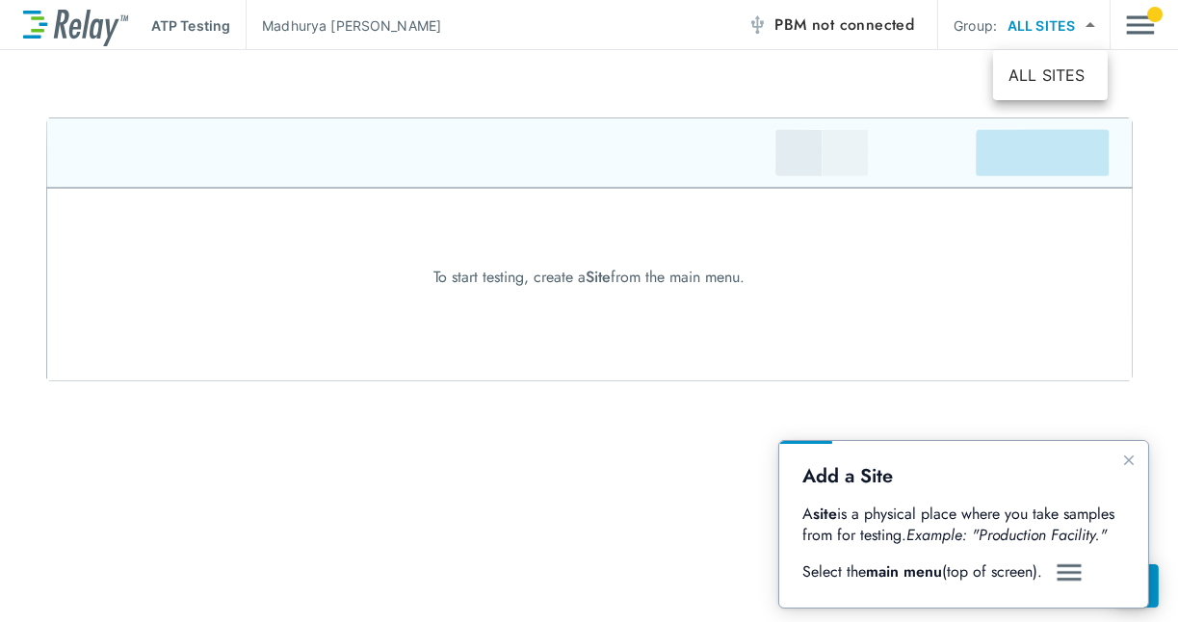
click at [1065, 12] on body "ATP Testing [PERSON_NAME] PBM not connected Group: ALL SITES ********* ​ To sta…" at bounding box center [589, 311] width 1178 height 622
click at [1130, 23] on div at bounding box center [589, 311] width 1178 height 622
click at [1130, 23] on img "Main menu" at bounding box center [1140, 25] width 29 height 37
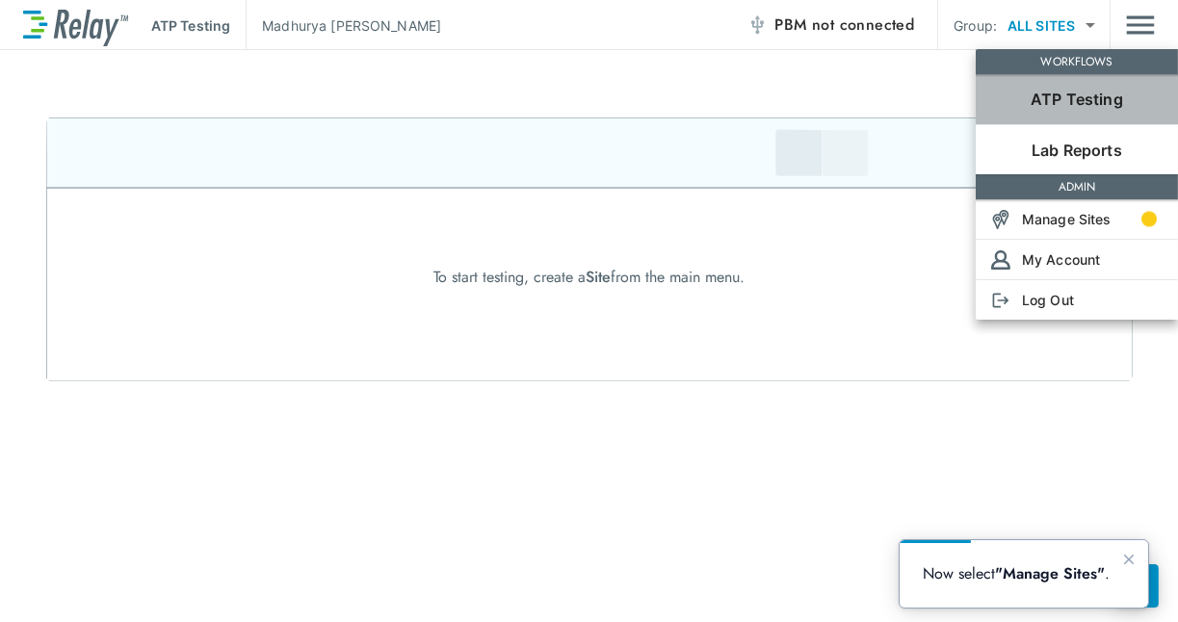
click at [1089, 91] on p "ATP Testing" at bounding box center [1076, 99] width 92 height 23
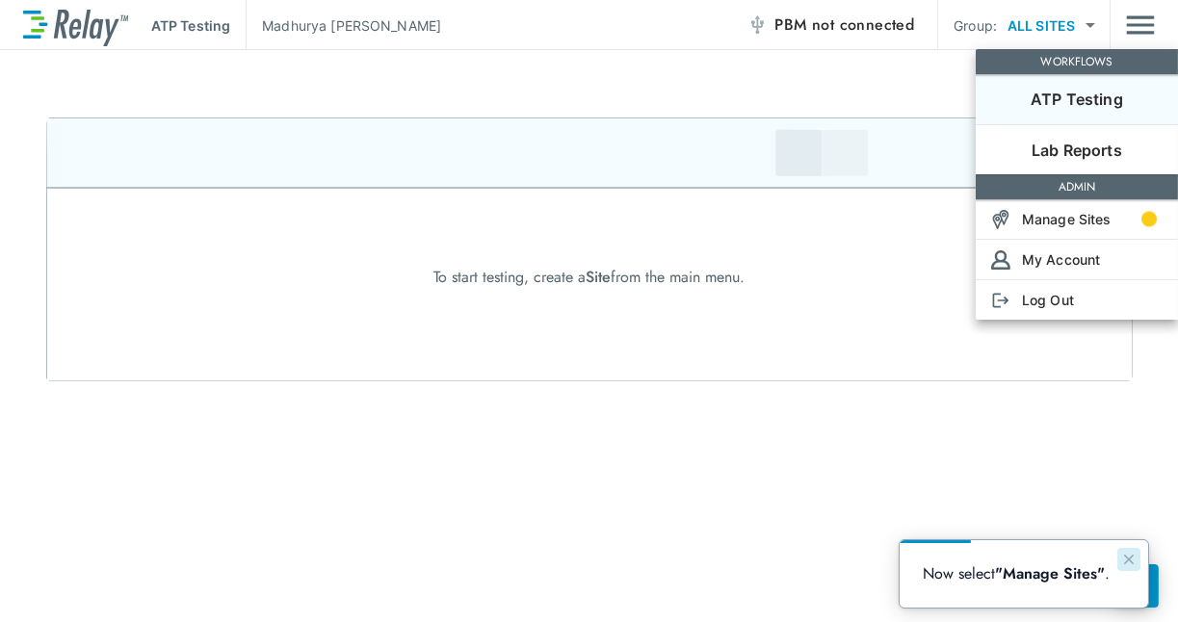
click at [1132, 554] on icon "Close guide" at bounding box center [1128, 559] width 10 height 10
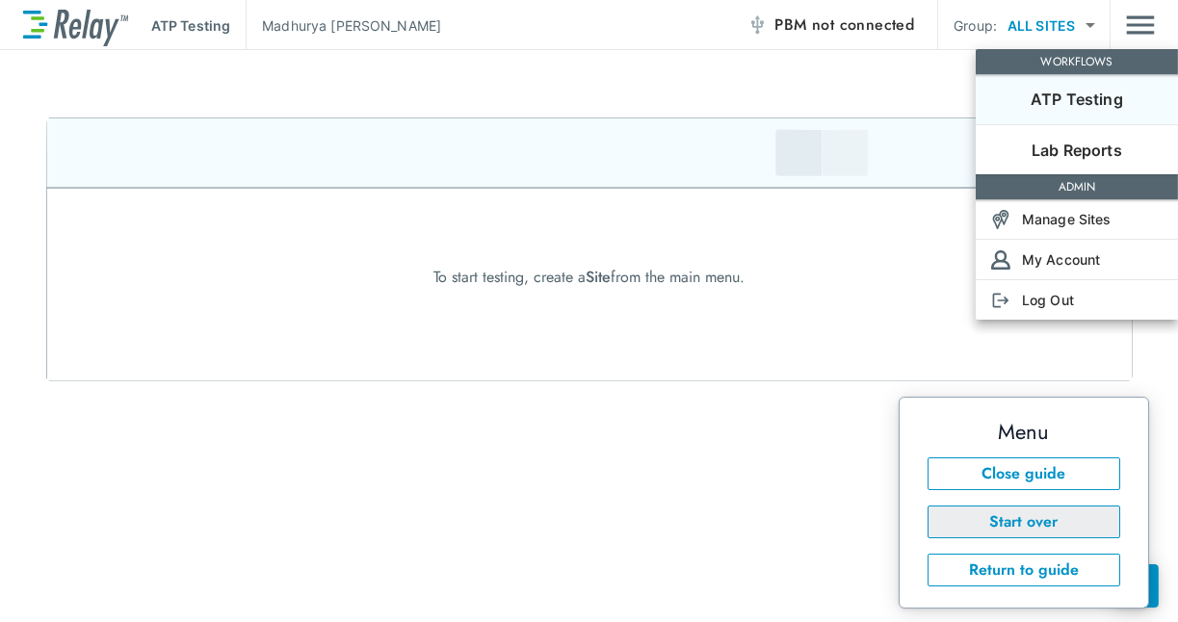
click at [1076, 513] on button "Start over" at bounding box center [1022, 521] width 193 height 33
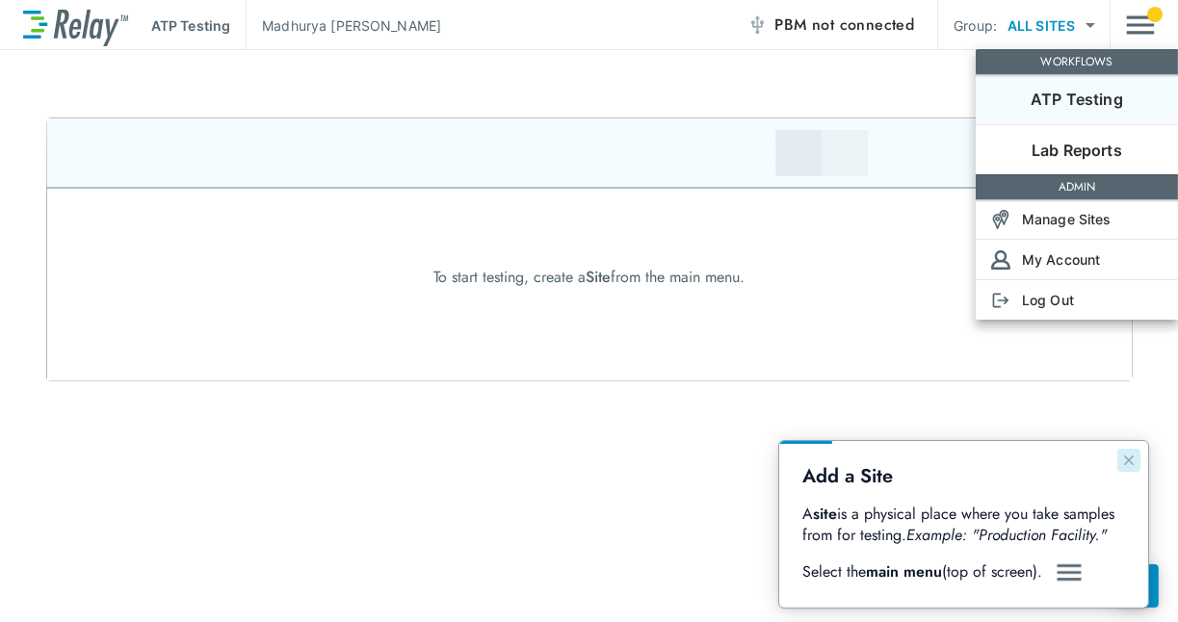
click at [1127, 455] on icon "Close guide" at bounding box center [1127, 459] width 15 height 15
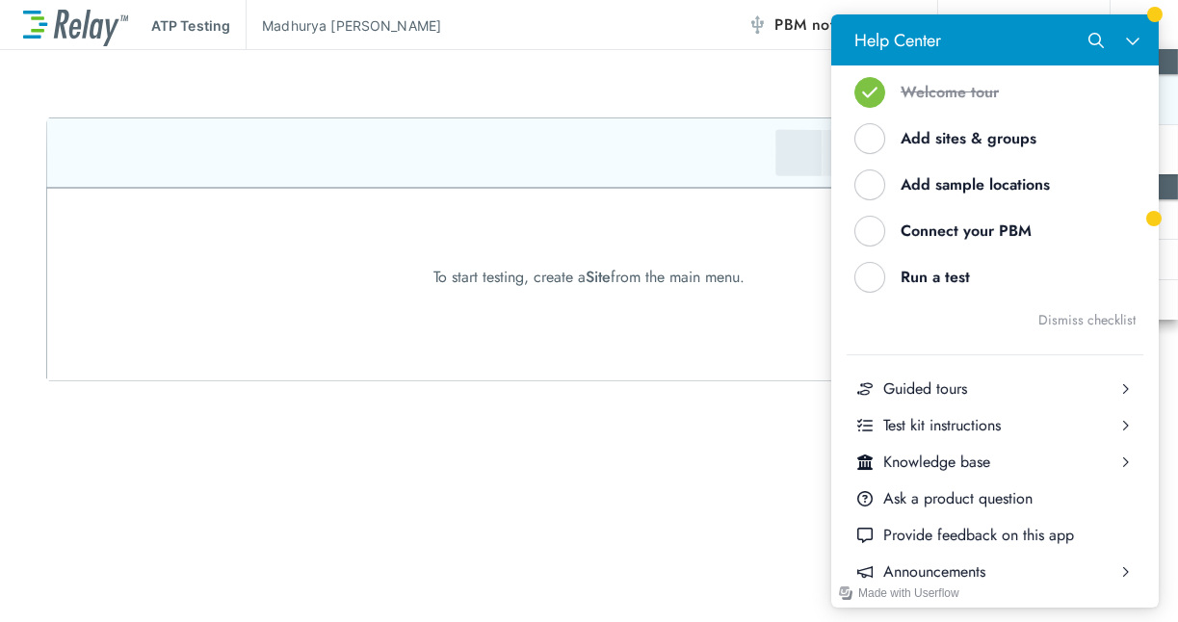
scroll to position [167, 0]
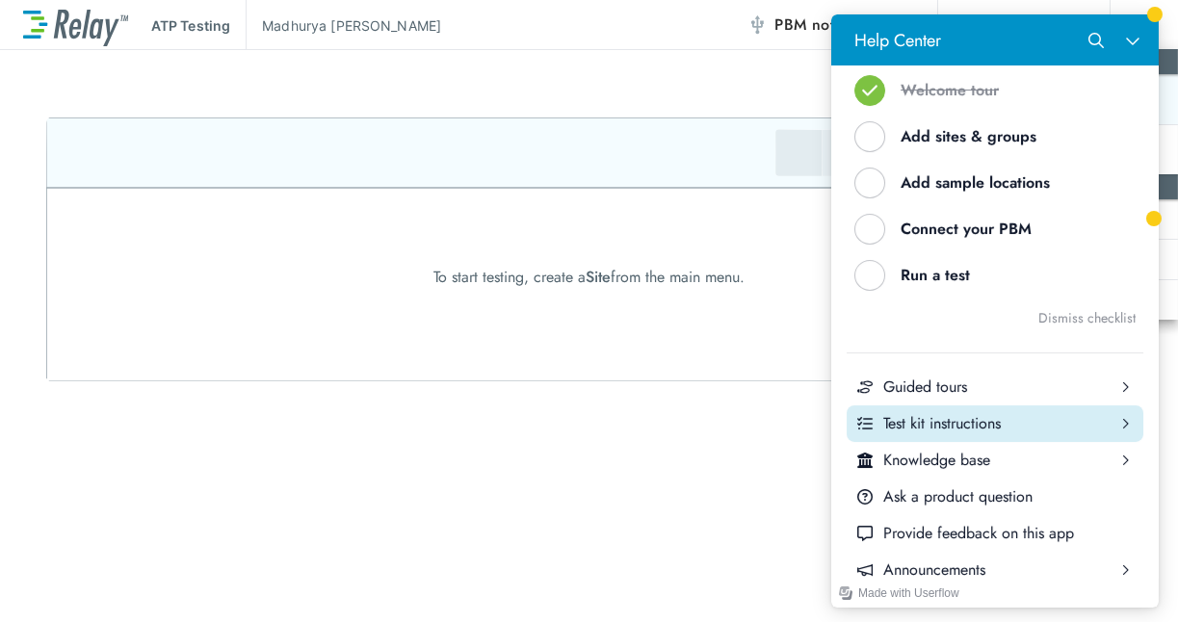
click at [988, 424] on div "Test kit instructions" at bounding box center [993, 423] width 223 height 21
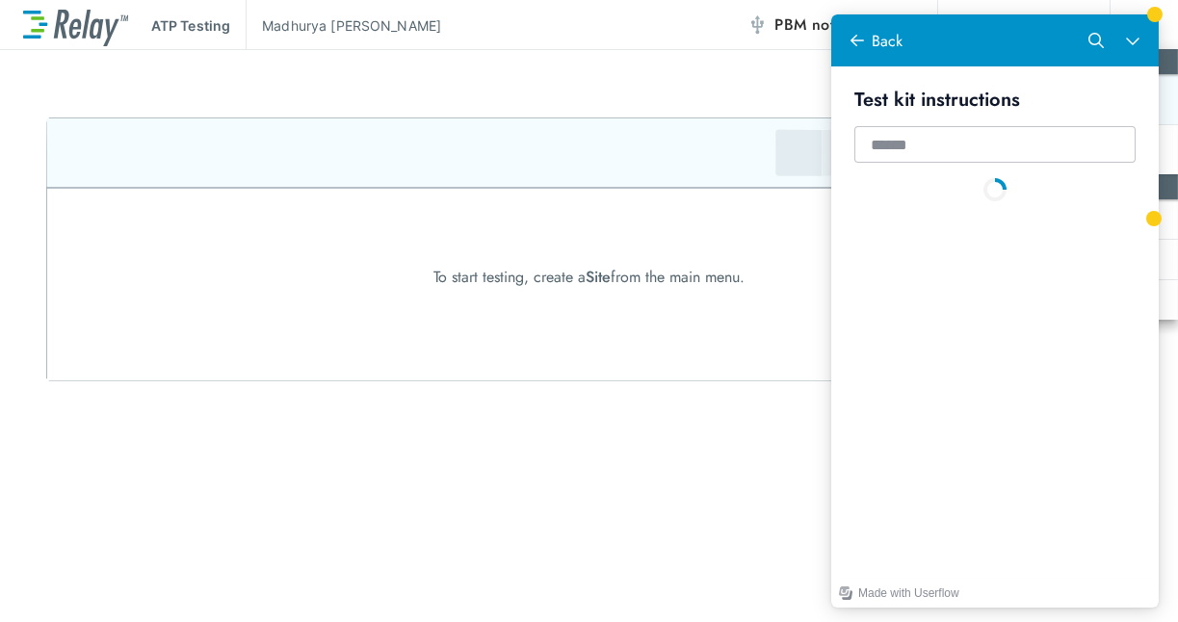
scroll to position [0, 0]
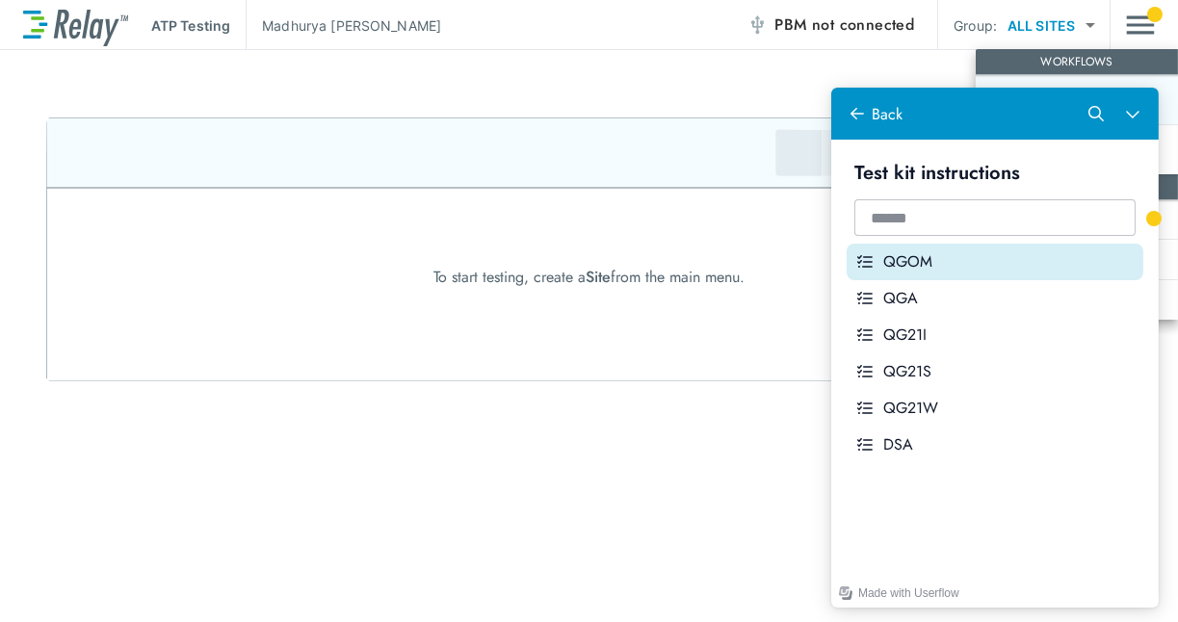
click at [863, 262] on icon "Help Center" at bounding box center [863, 261] width 15 height 13
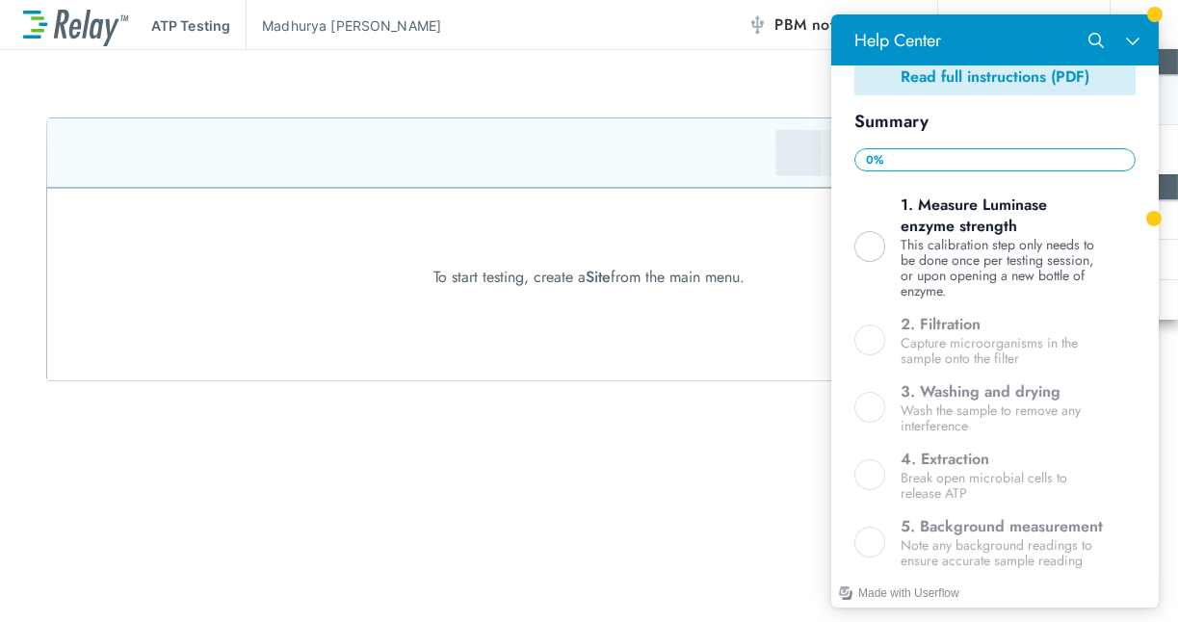
scroll to position [434, 0]
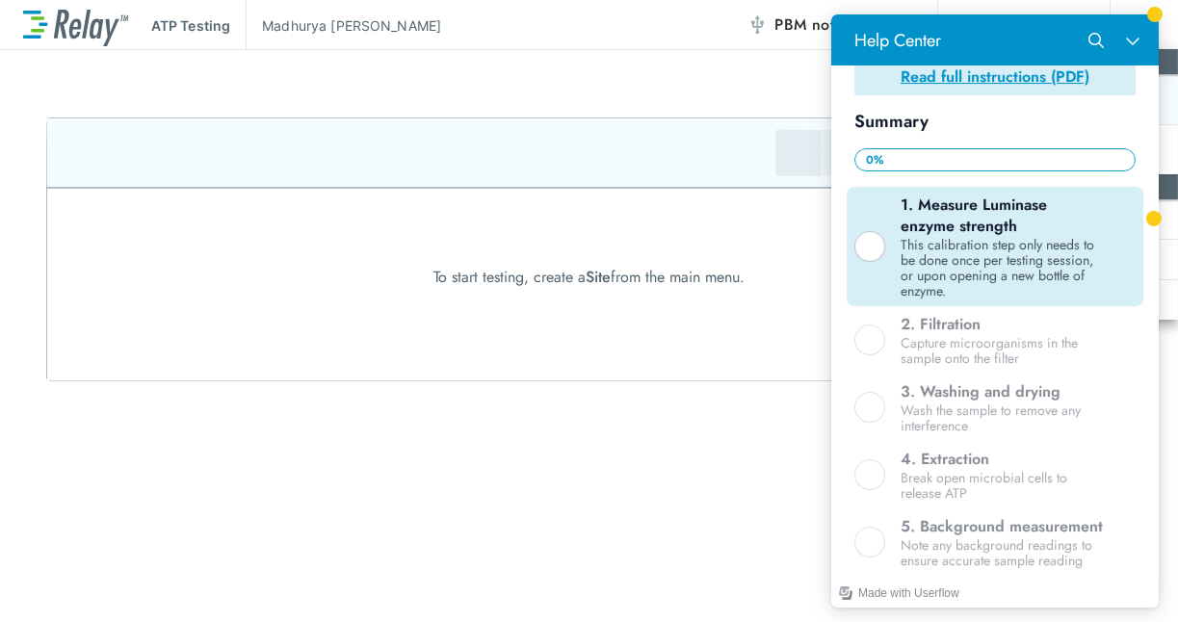
click at [927, 237] on div "1. Measure Luminase enzyme strength" at bounding box center [1001, 216] width 204 height 42
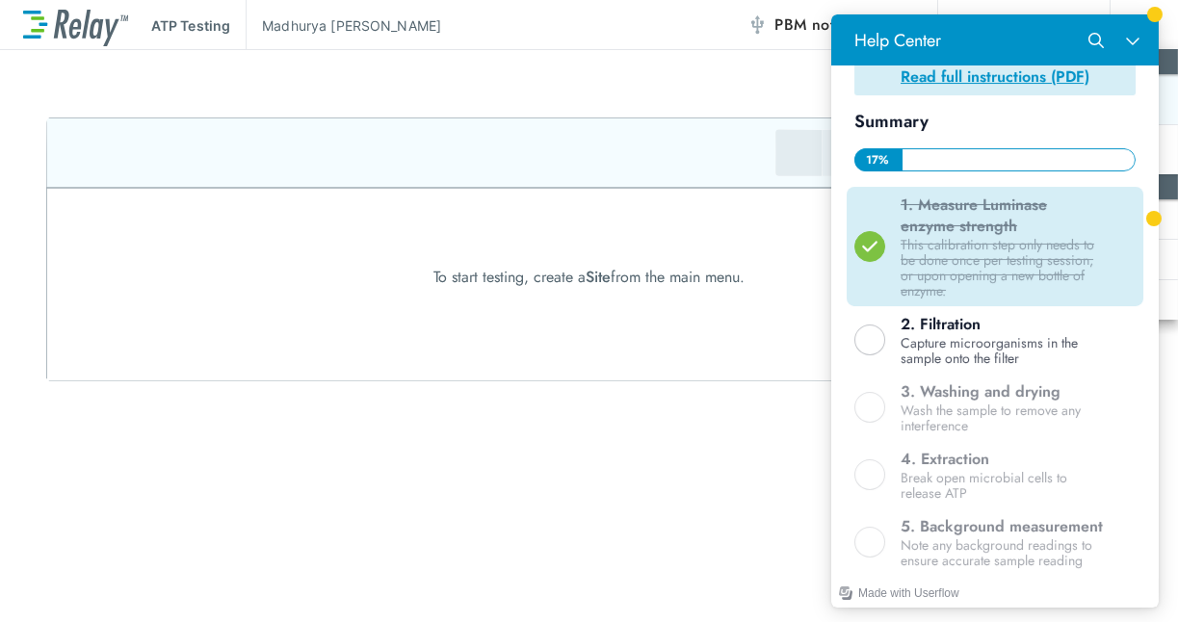
click at [869, 251] on icon "Help Center" at bounding box center [868, 246] width 15 height 11
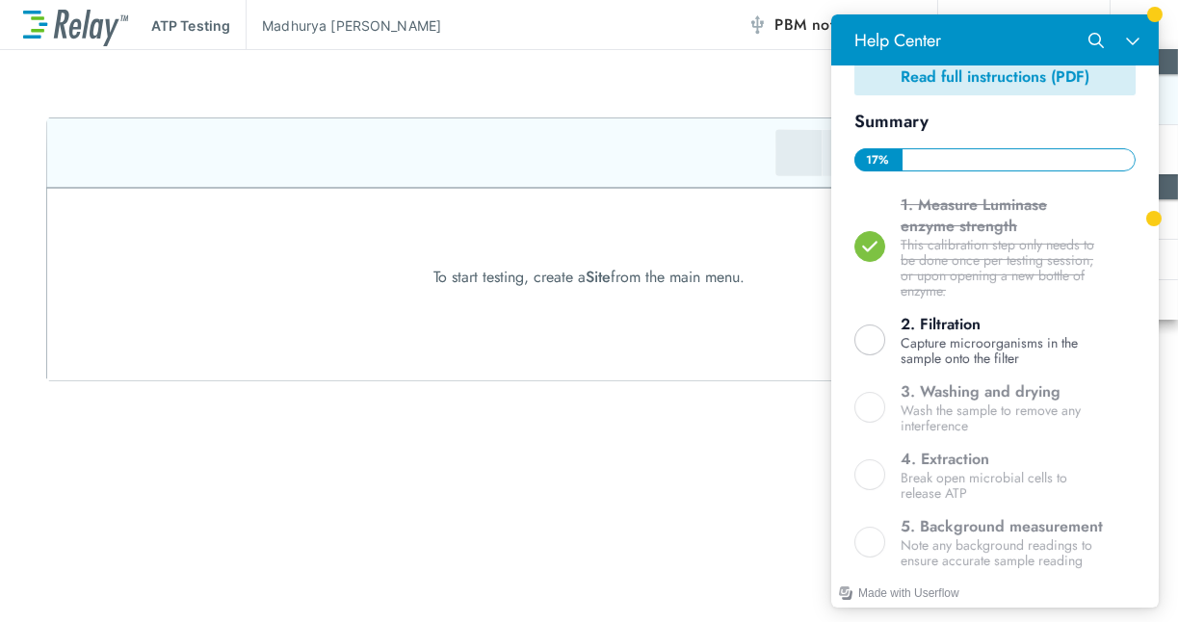
click at [955, 79] on b "Read full instructions (PDF)" at bounding box center [993, 76] width 189 height 22
